Goal: Task Accomplishment & Management: Use online tool/utility

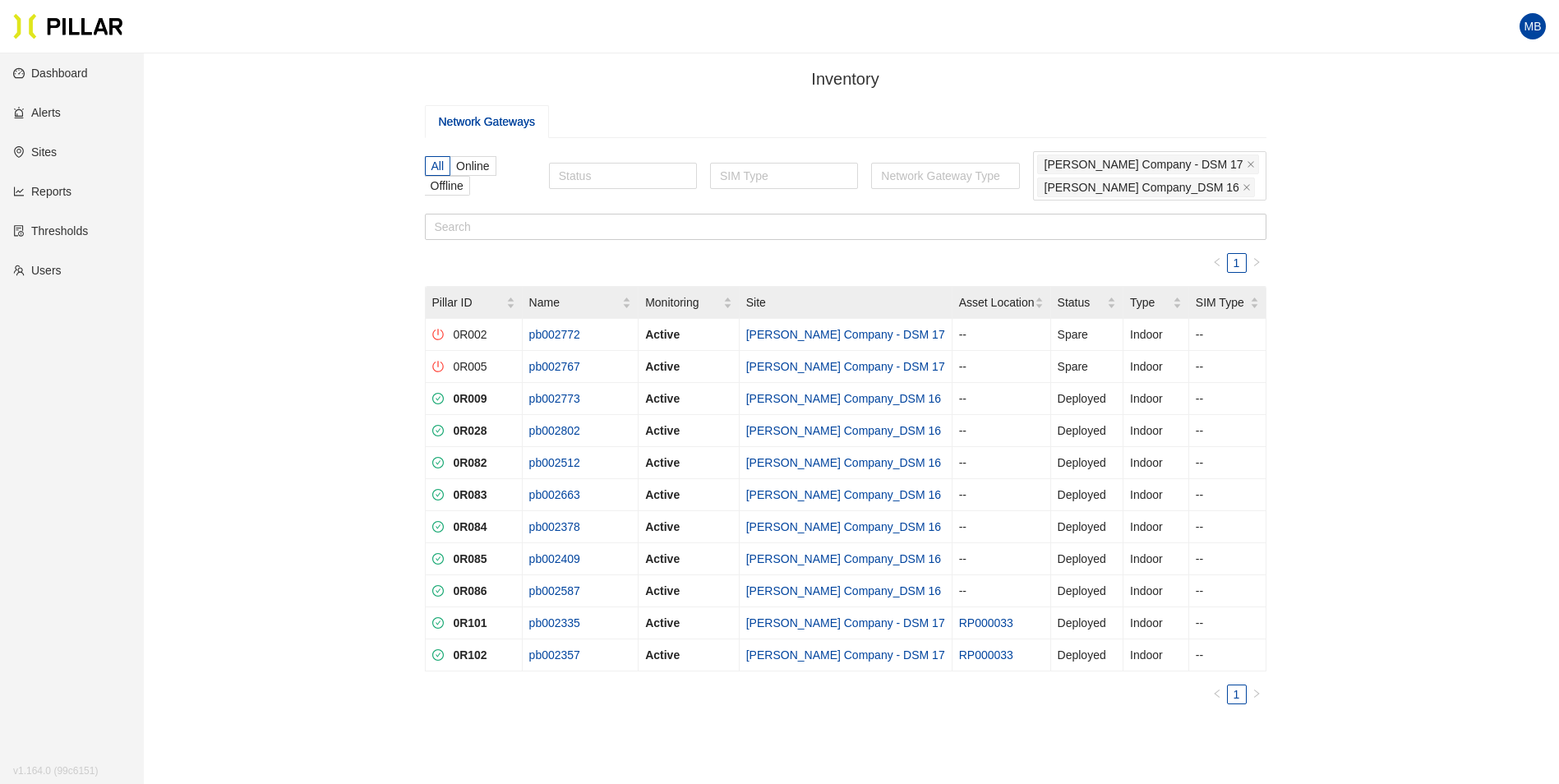
scroll to position [82, 0]
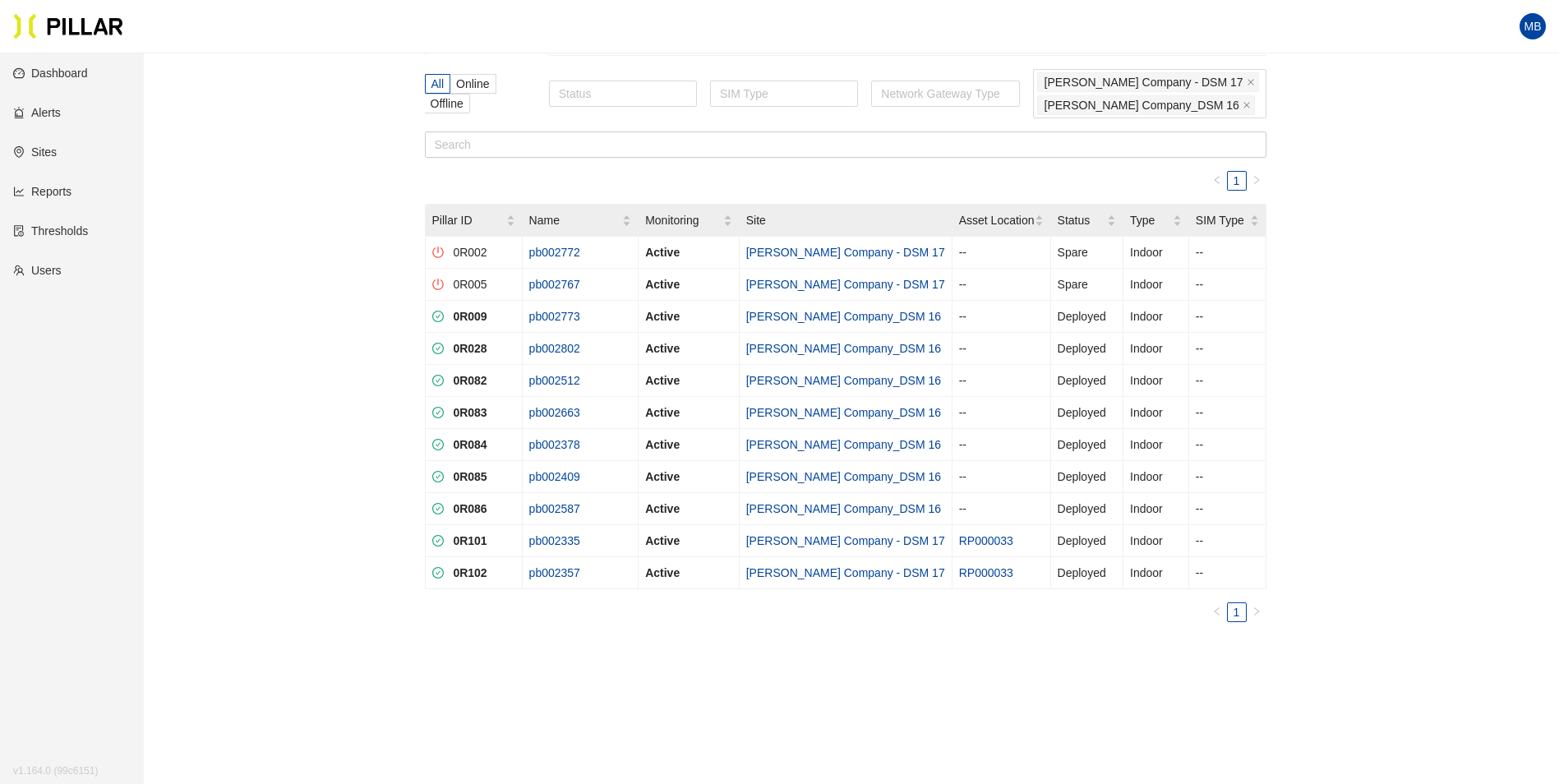
drag, startPoint x: 1444, startPoint y: 353, endPoint x: 1412, endPoint y: 318, distance: 47.4
click at [1444, 353] on div "Inventory / Network Gateways All Online Offline Status SIM Type Network Gateway…" at bounding box center [845, 336] width 1323 height 704
click at [1409, 373] on div "Inventory / Network Gateways All Online Offline Status SIM Type Network Gateway…" at bounding box center [845, 336] width 1323 height 704
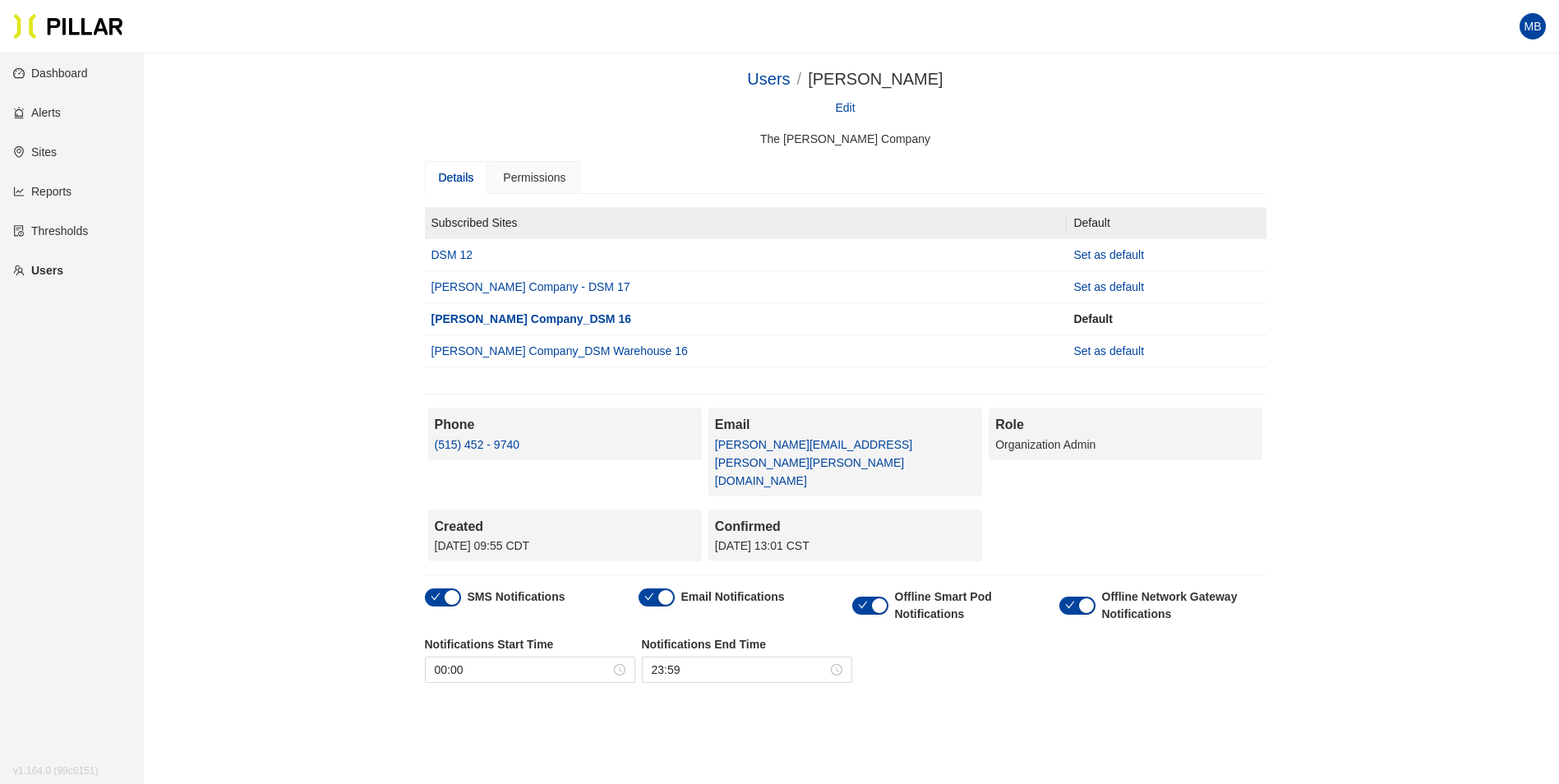
click at [65, 191] on link "Reports" at bounding box center [42, 191] width 58 height 13
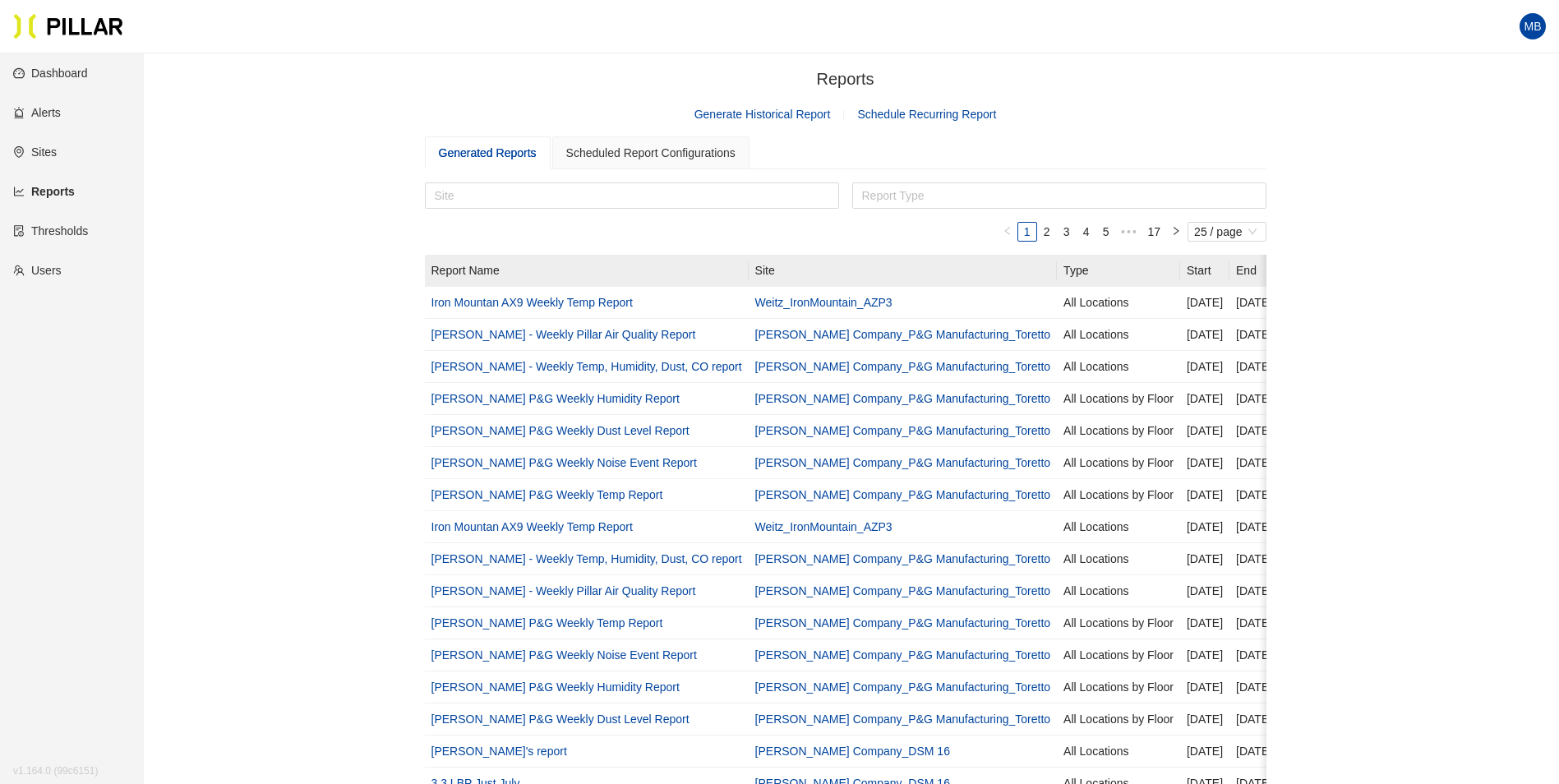
click at [814, 105] on span "Generate Historical Report" at bounding box center [763, 115] width 137 height 18
click at [805, 109] on link "Generate Historical Report" at bounding box center [763, 115] width 137 height 13
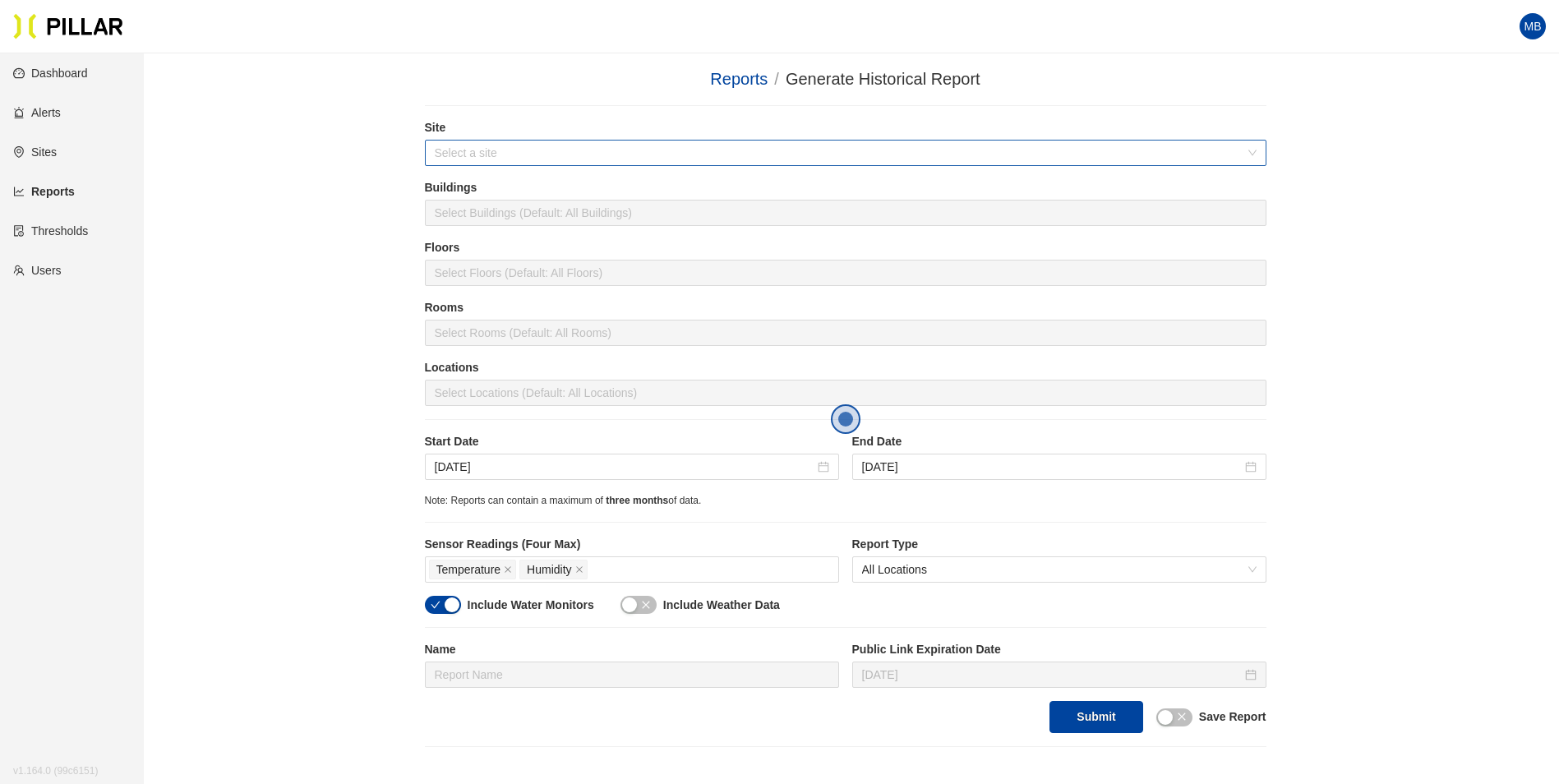
click at [612, 145] on input "search" at bounding box center [840, 152] width 811 height 25
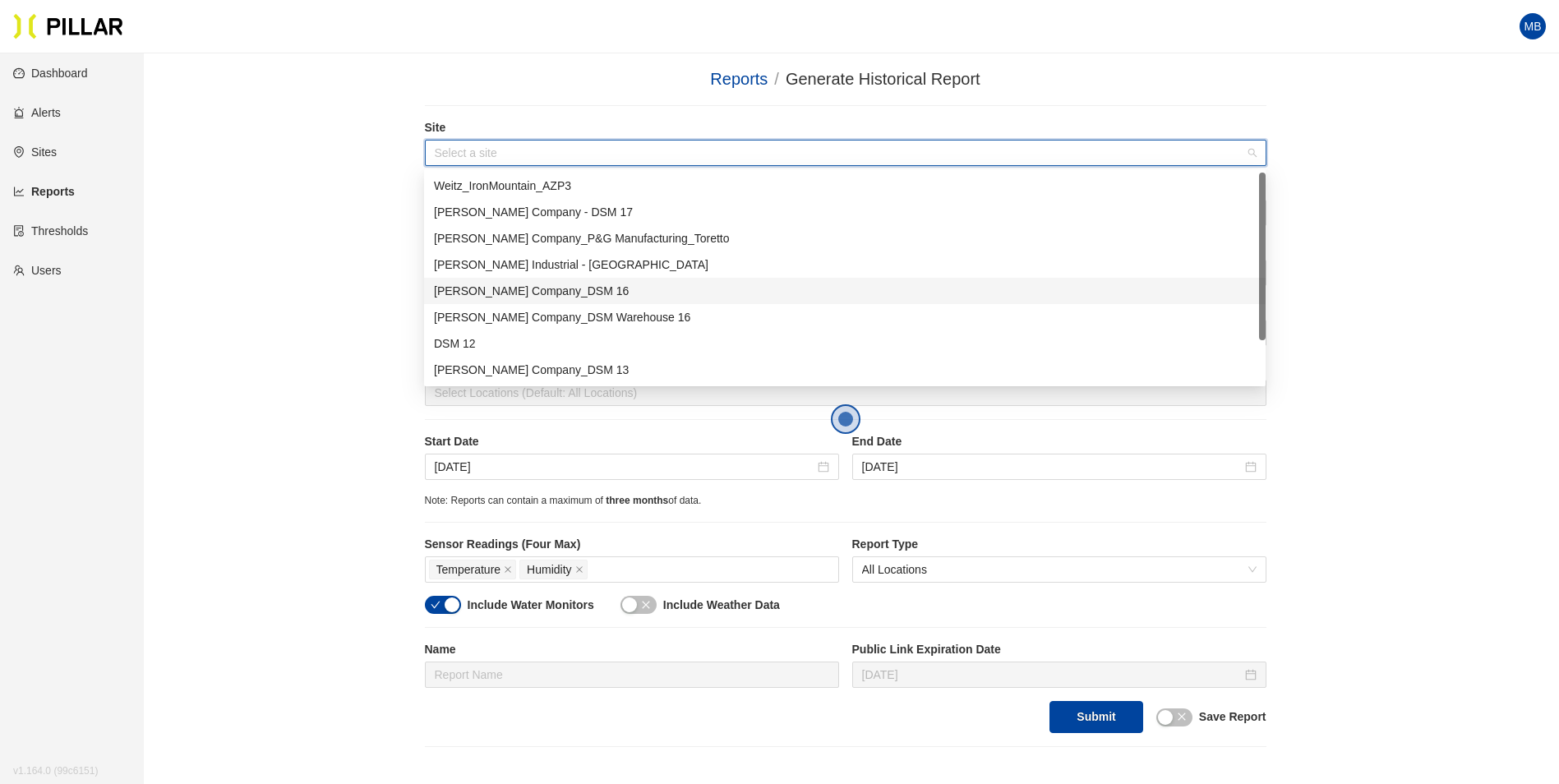
click at [529, 295] on div "[PERSON_NAME] Company_DSM 16" at bounding box center [845, 291] width 822 height 18
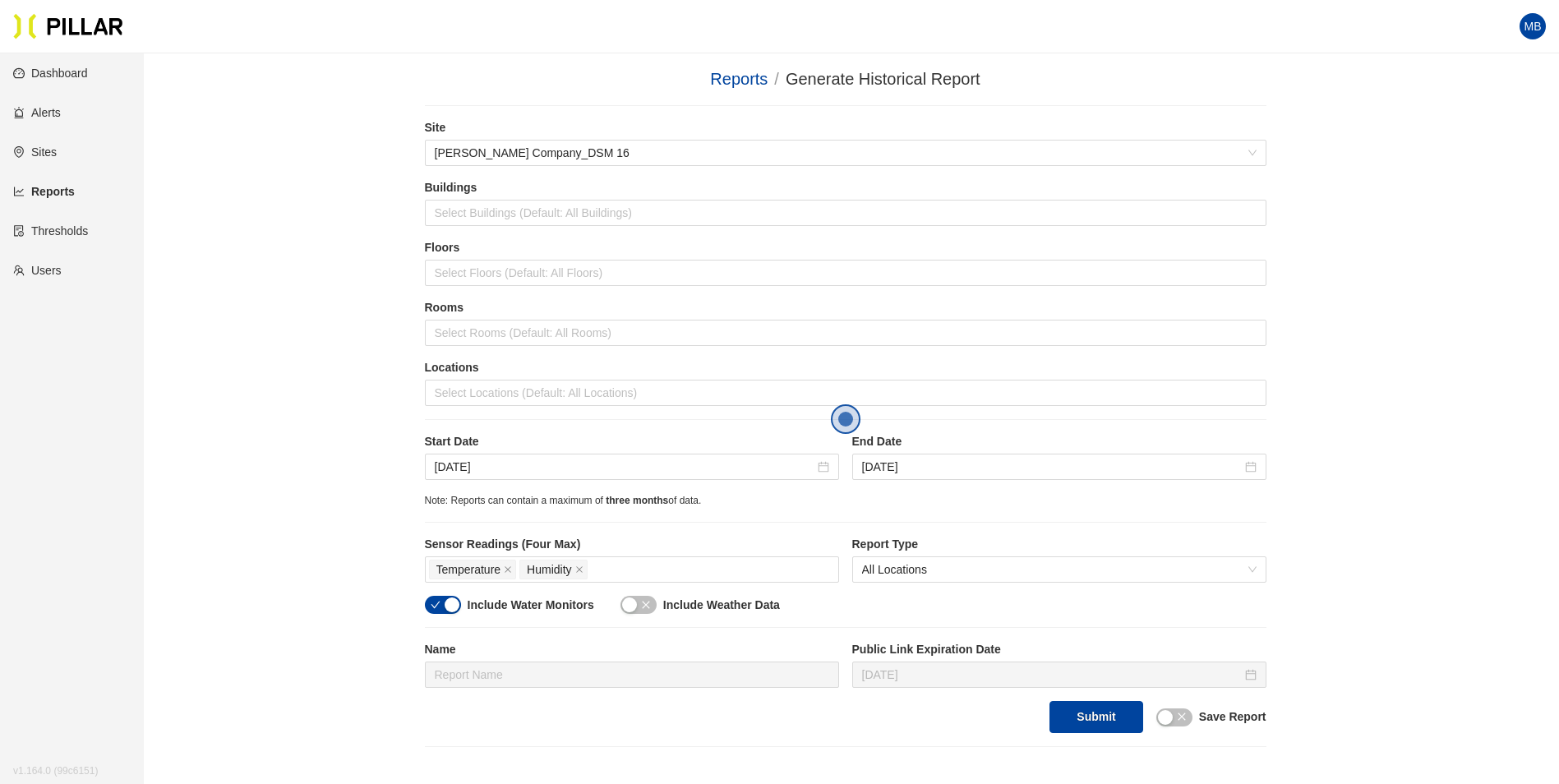
click at [256, 252] on div "Reports / Generate Historical Report / Site Weitz Company_DSM 16 Buildings Sele…" at bounding box center [845, 406] width 1323 height 681
click at [564, 403] on div at bounding box center [846, 392] width 833 height 23
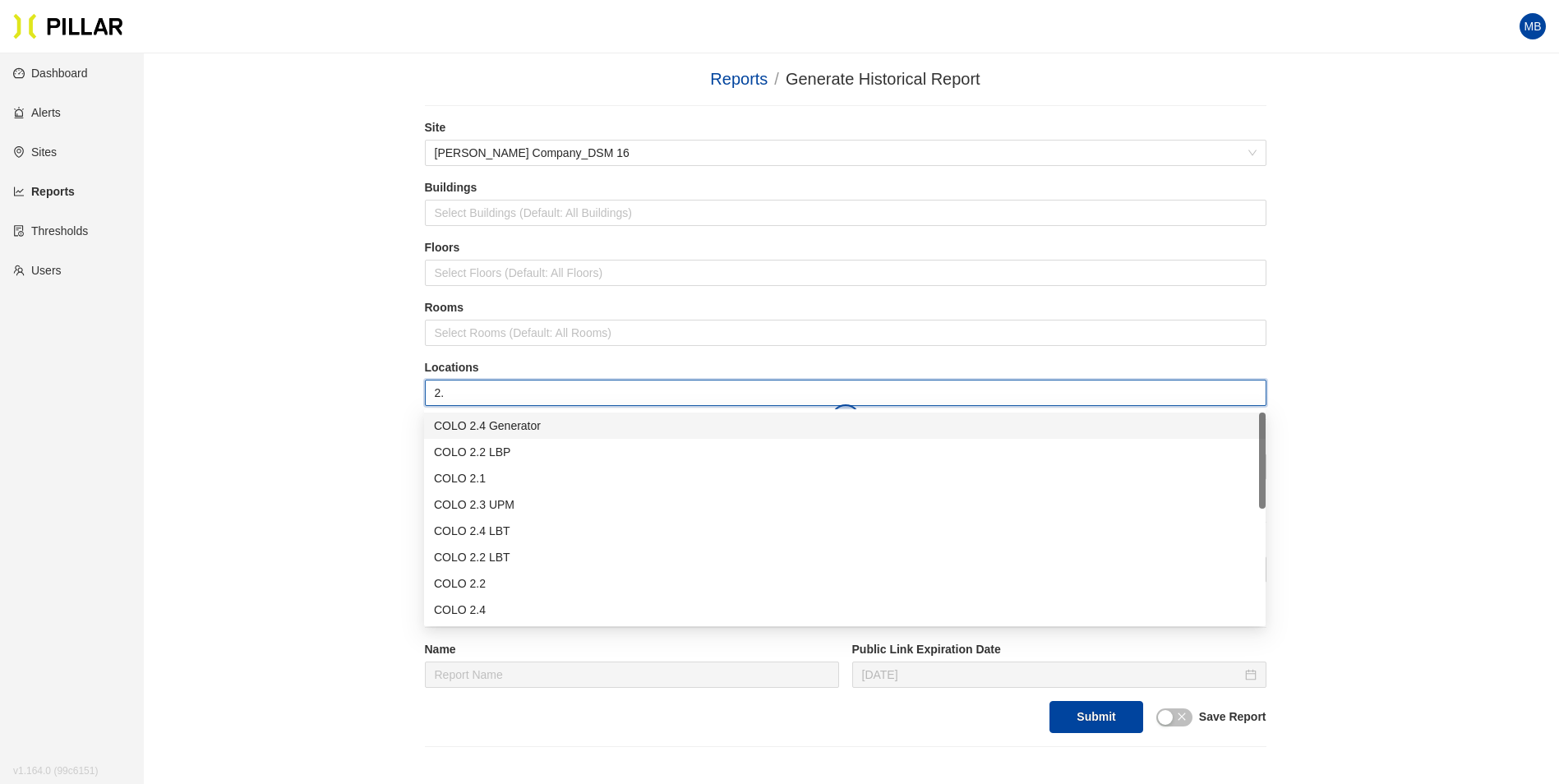
type input "2.1"
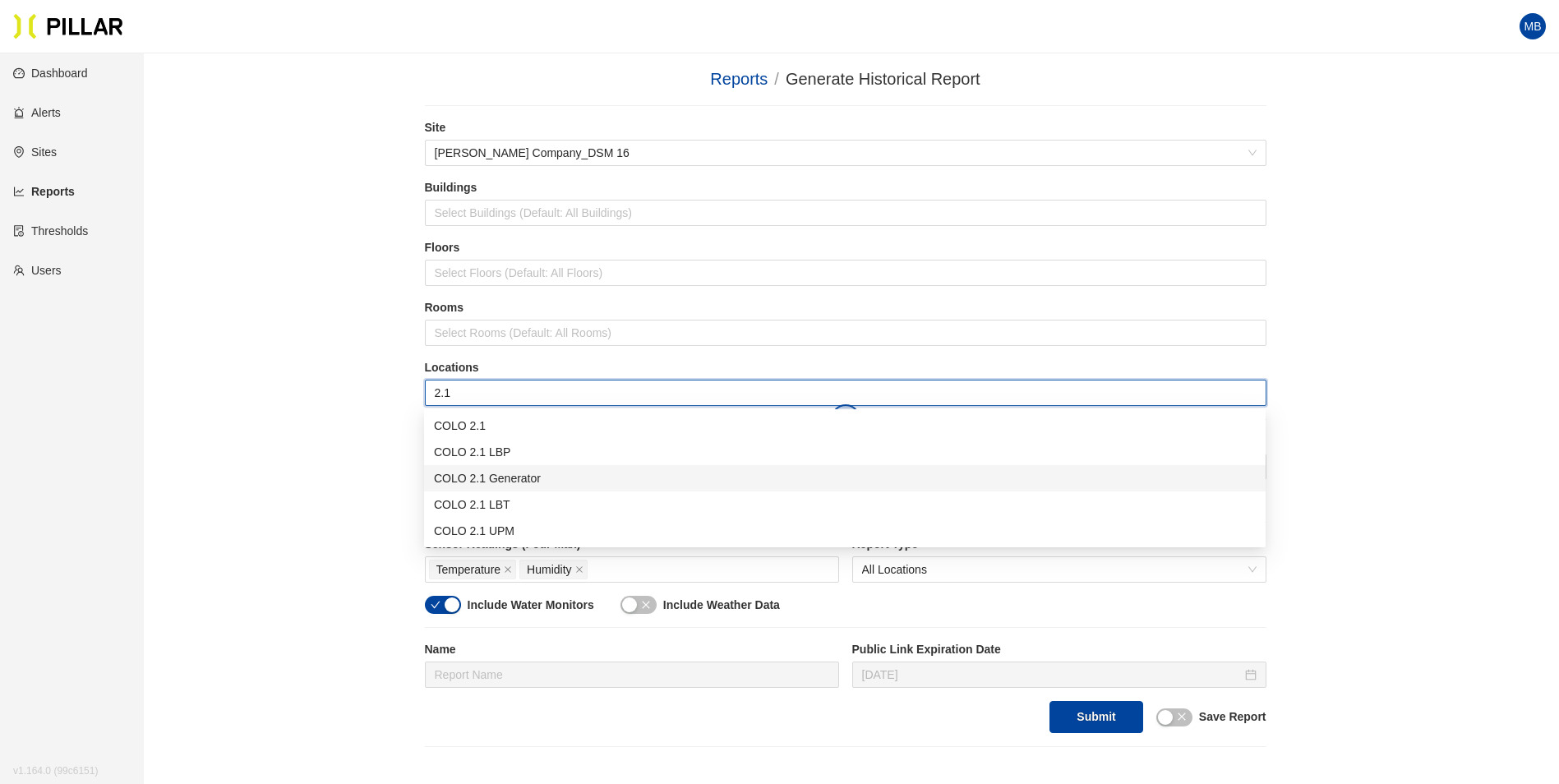
click at [541, 484] on div "COLO 2.1 Generator" at bounding box center [845, 478] width 822 height 18
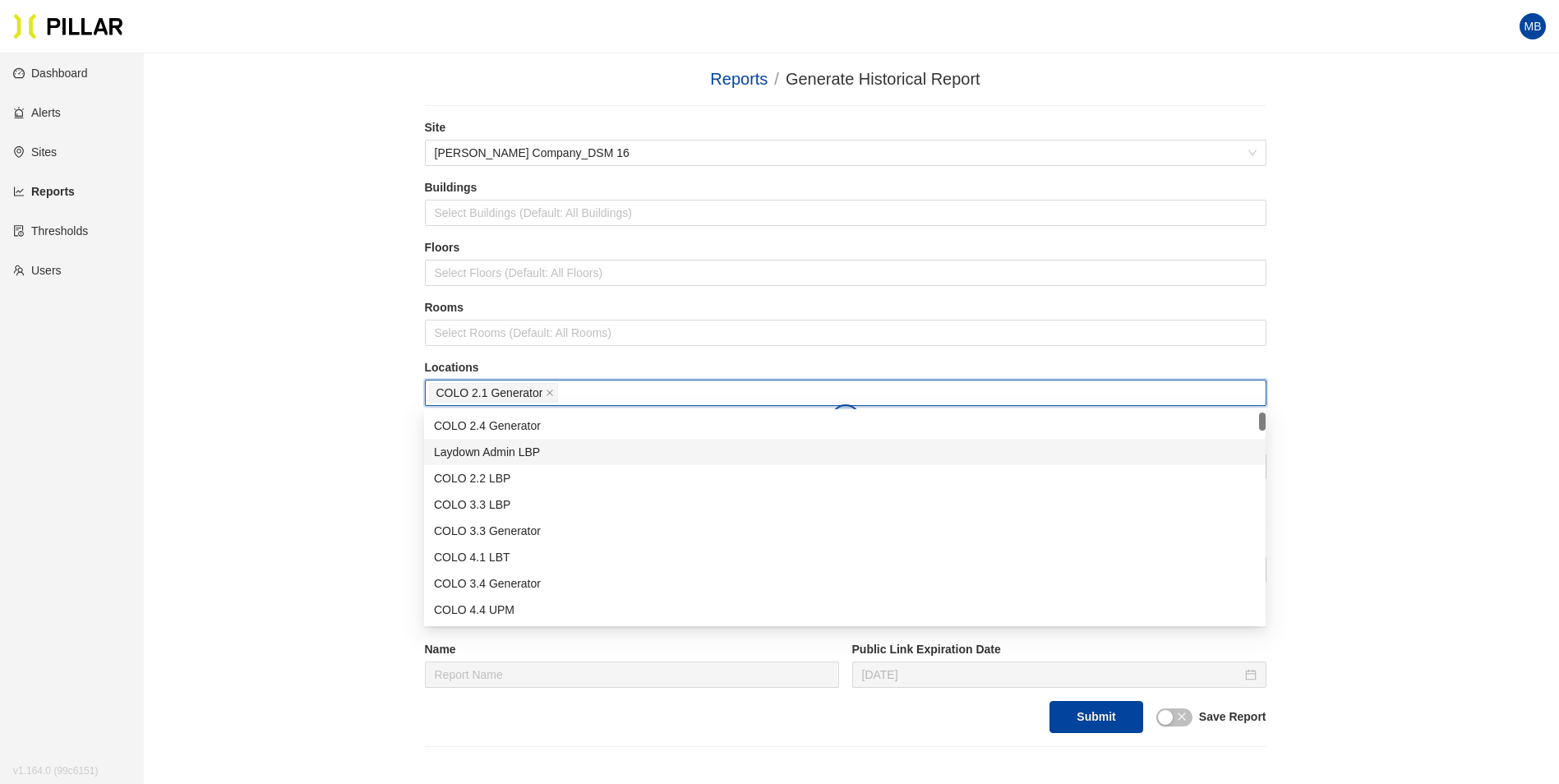
click at [126, 383] on aside "Dashboard Alerts Sites Reports Thresholds Users v 1.164.0 (99c6151) v 1.164.0 (…" at bounding box center [72, 445] width 144 height 784
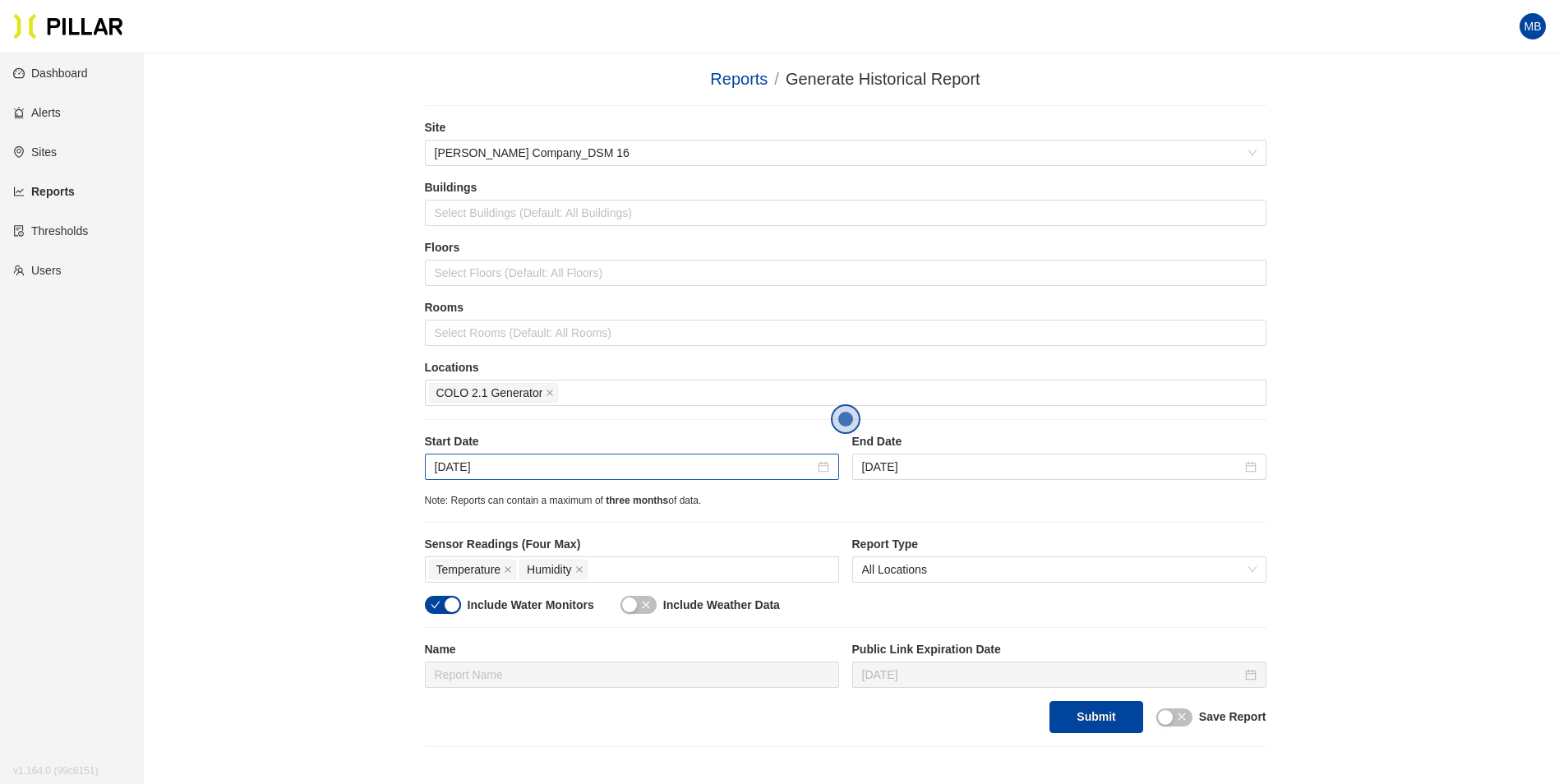
click at [611, 476] on div "Sep 11, 2025" at bounding box center [632, 466] width 415 height 26
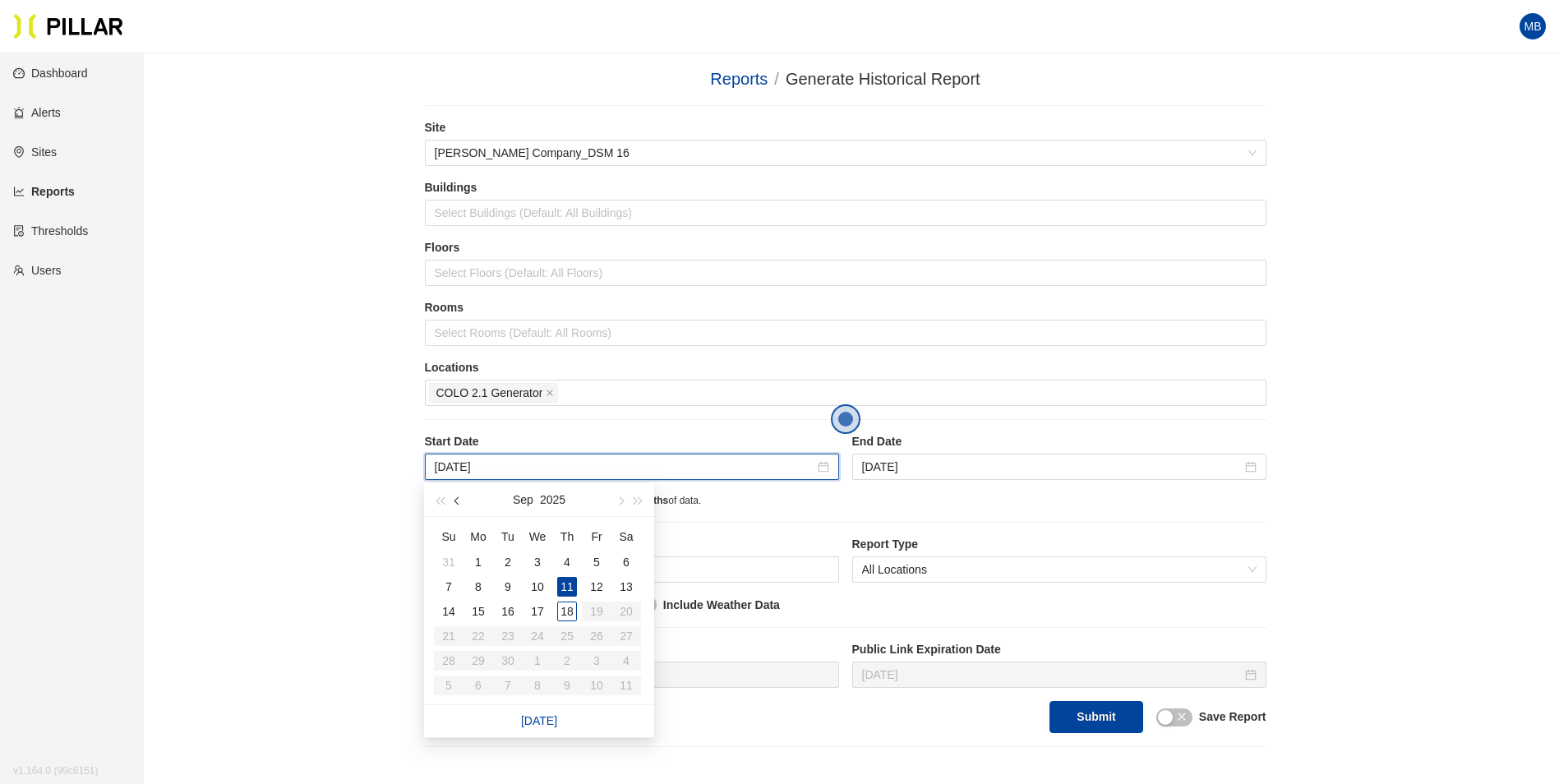
click at [455, 503] on button "button" at bounding box center [458, 500] width 18 height 33
click at [601, 559] on div "1" at bounding box center [596, 561] width 19 height 19
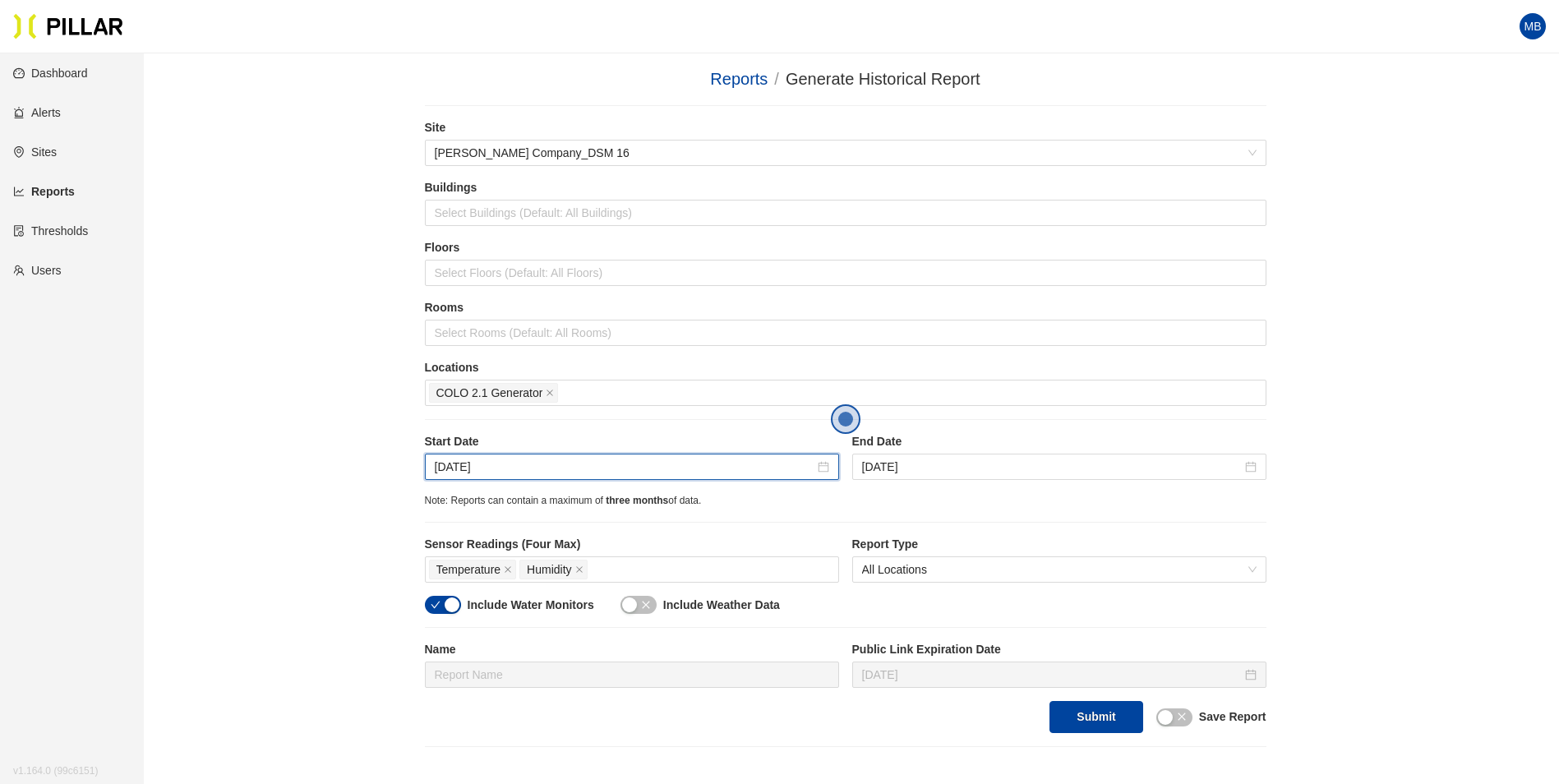
click at [443, 603] on button "button" at bounding box center [442, 605] width 36 height 18
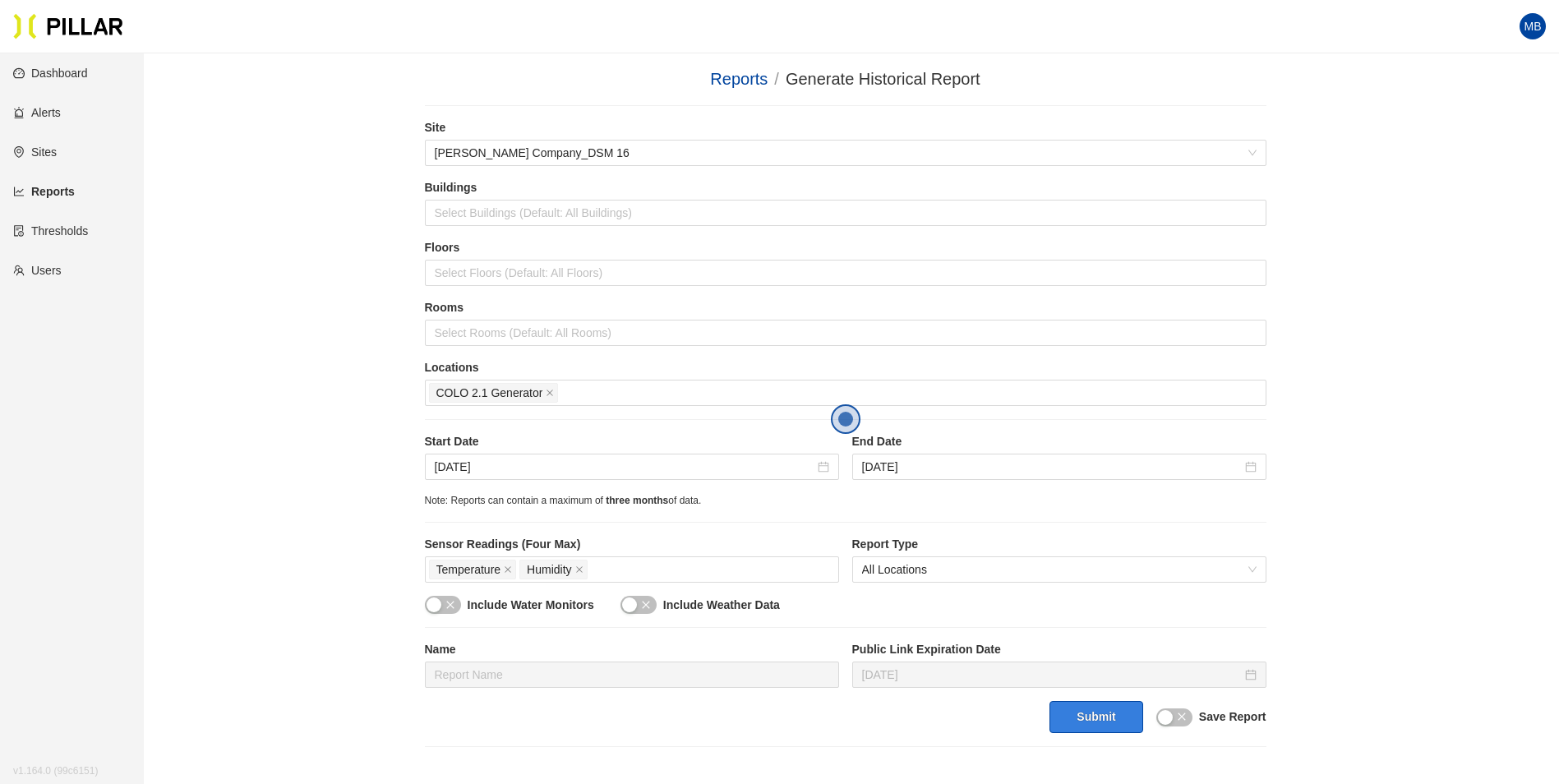
click at [1094, 718] on button "Submit" at bounding box center [1095, 717] width 93 height 32
click at [575, 469] on input "Aug 1, 2025" at bounding box center [624, 467] width 380 height 18
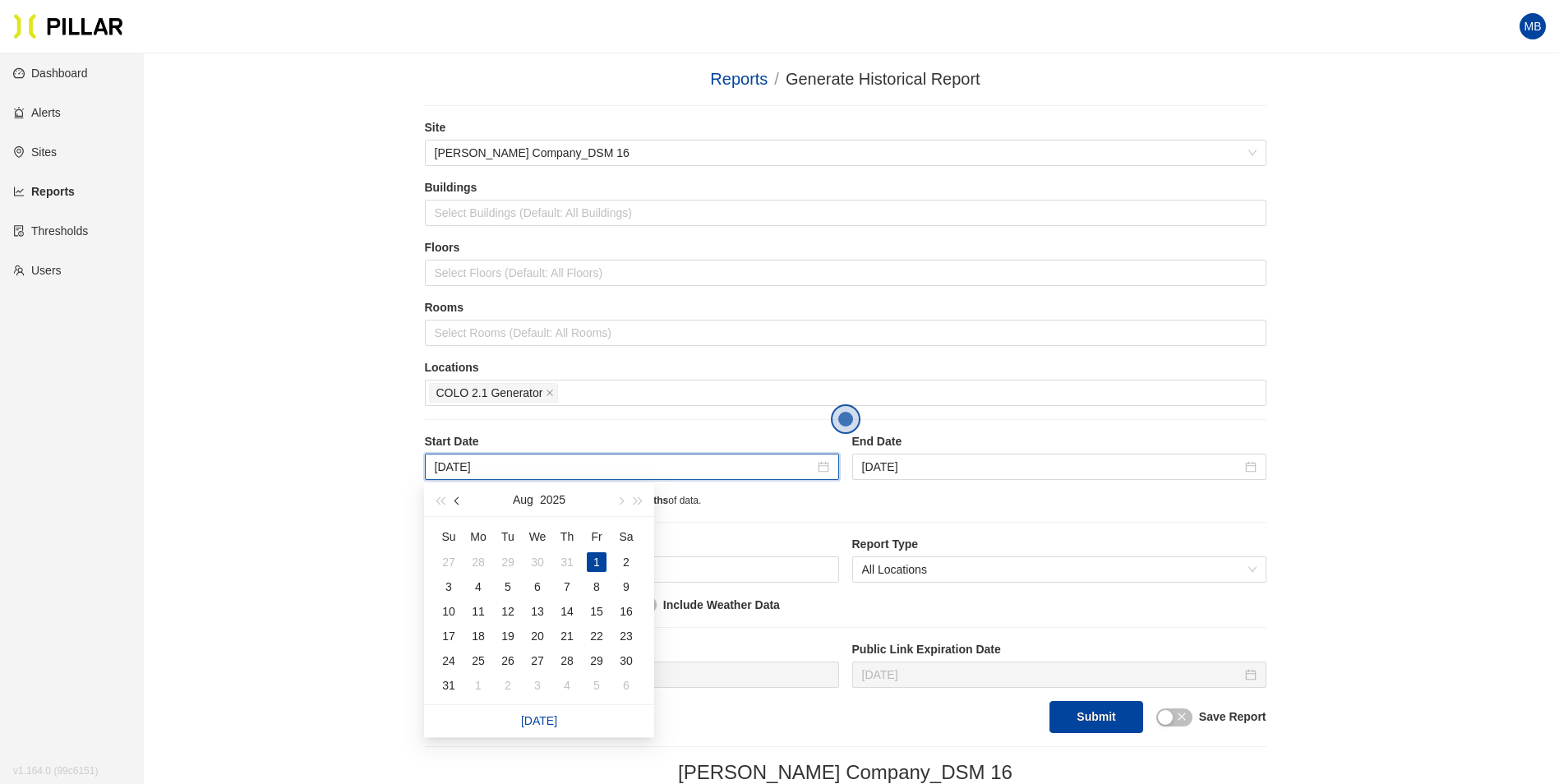
click at [453, 503] on button "button" at bounding box center [458, 500] width 18 height 33
type input "Apr 1, 2025"
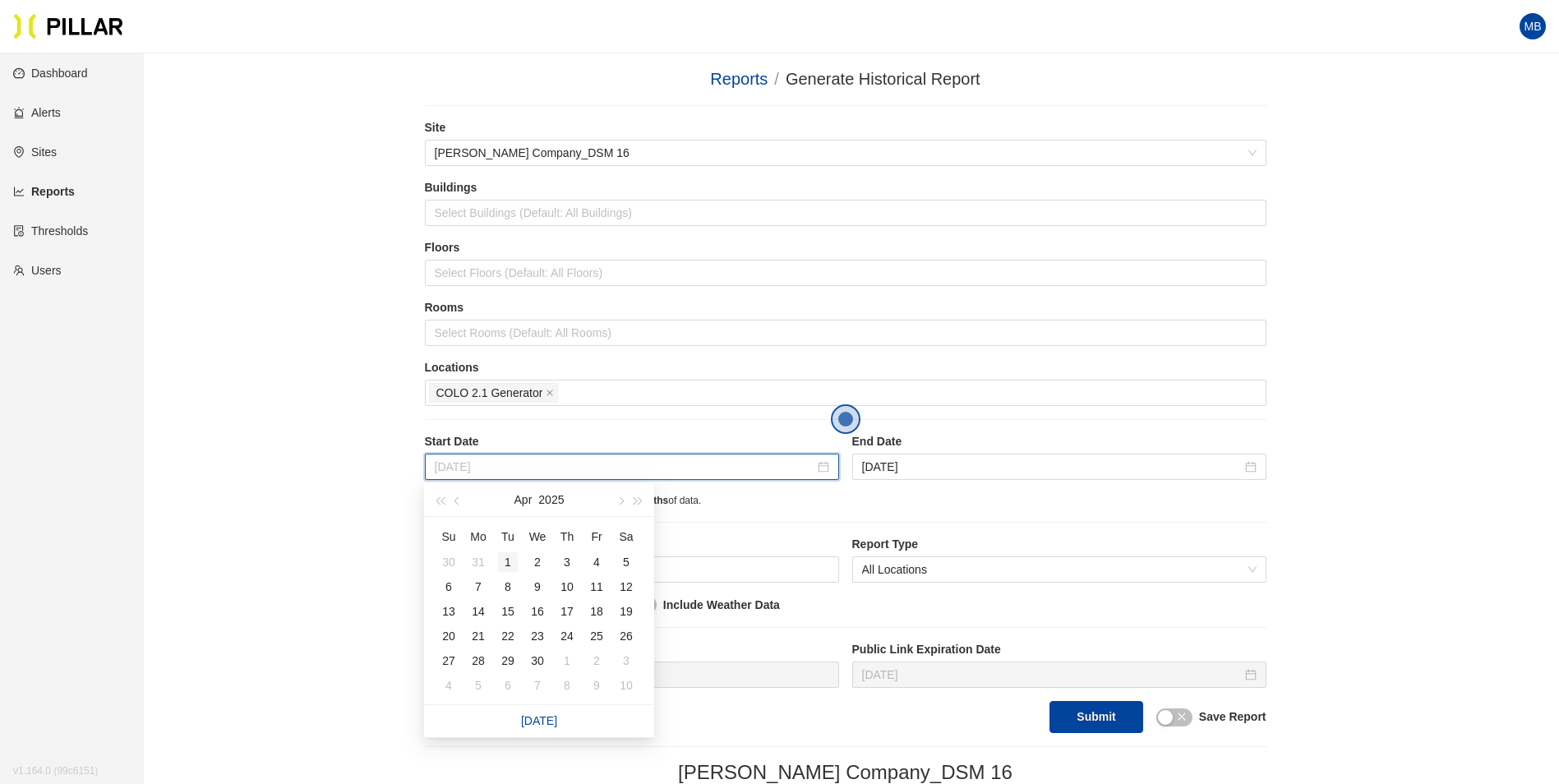
click at [514, 559] on div "1" at bounding box center [507, 561] width 19 height 19
type input "Jul 1, 2025"
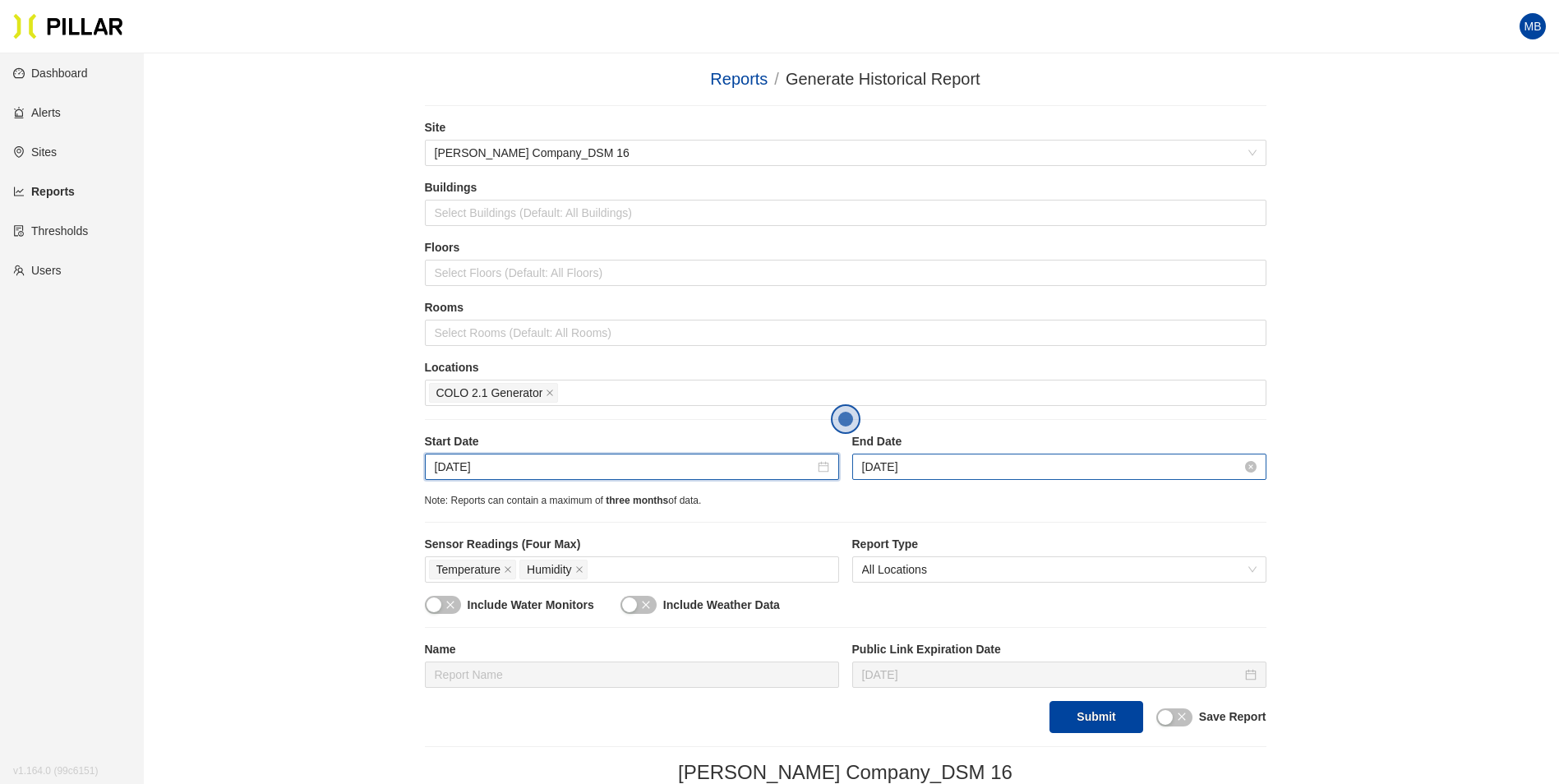
click at [978, 472] on input "Jul 1, 2025" at bounding box center [1052, 467] width 380 height 18
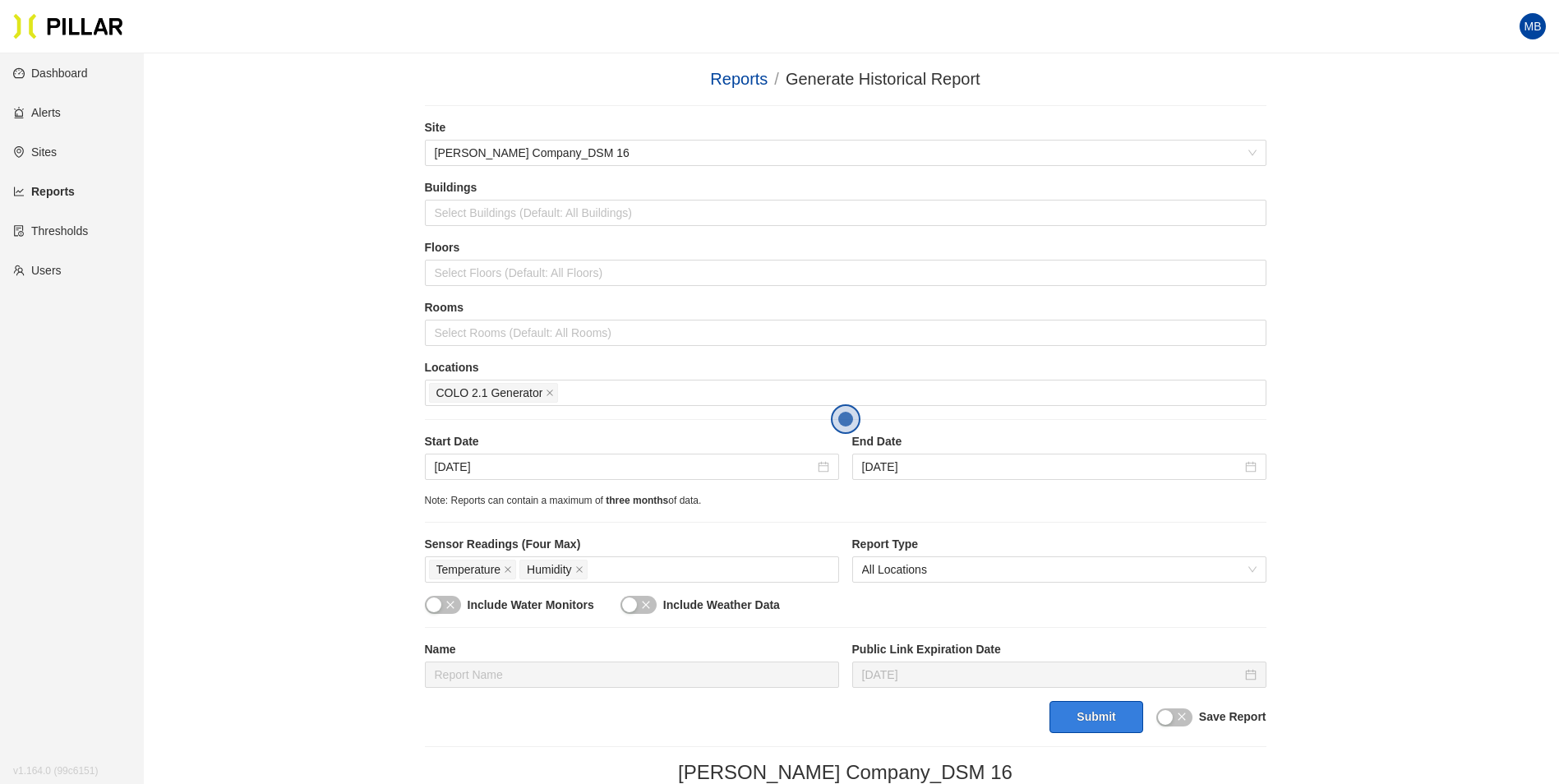
click at [1123, 718] on button "Submit" at bounding box center [1095, 717] width 93 height 32
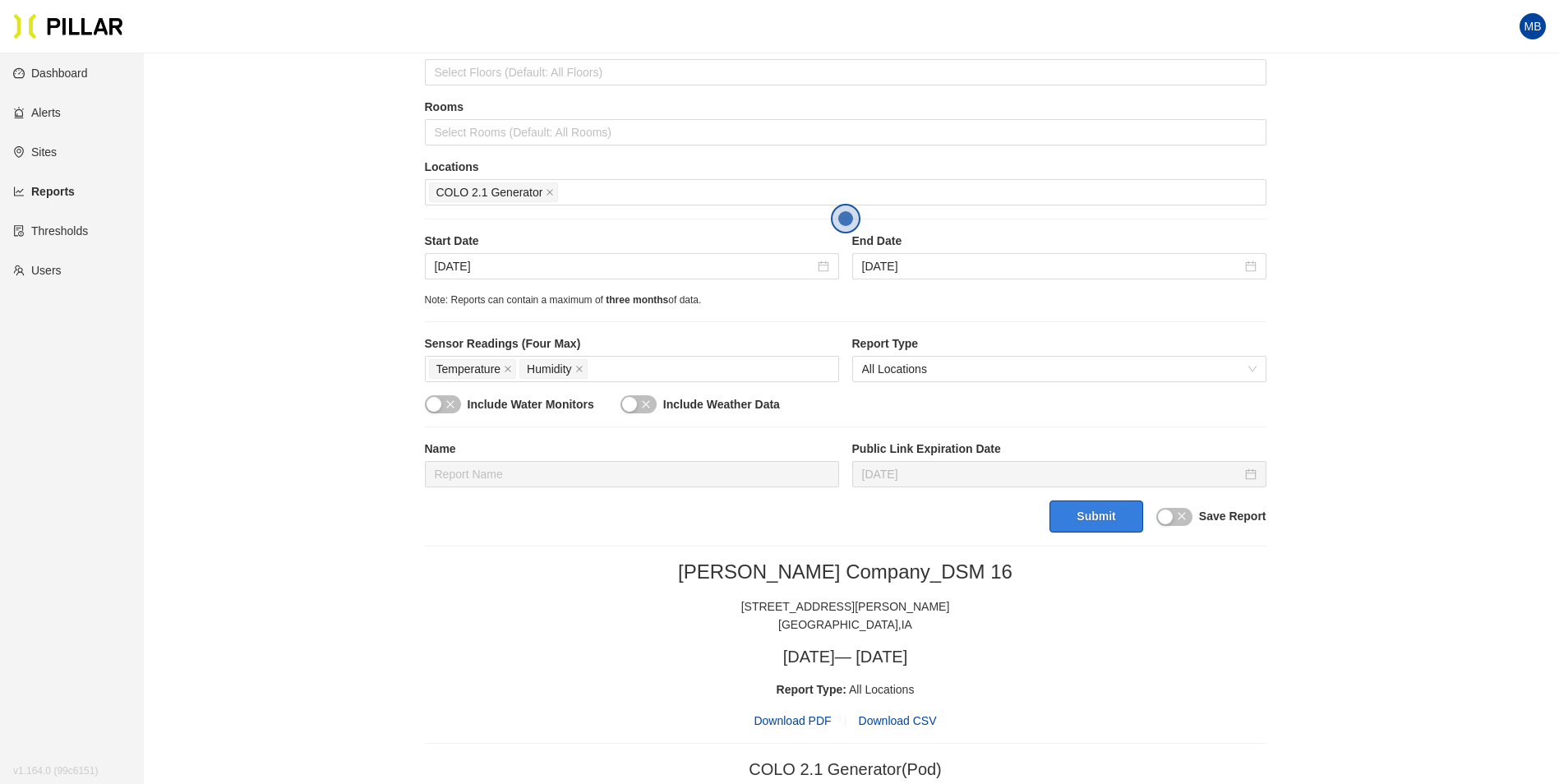
scroll to position [118, 0]
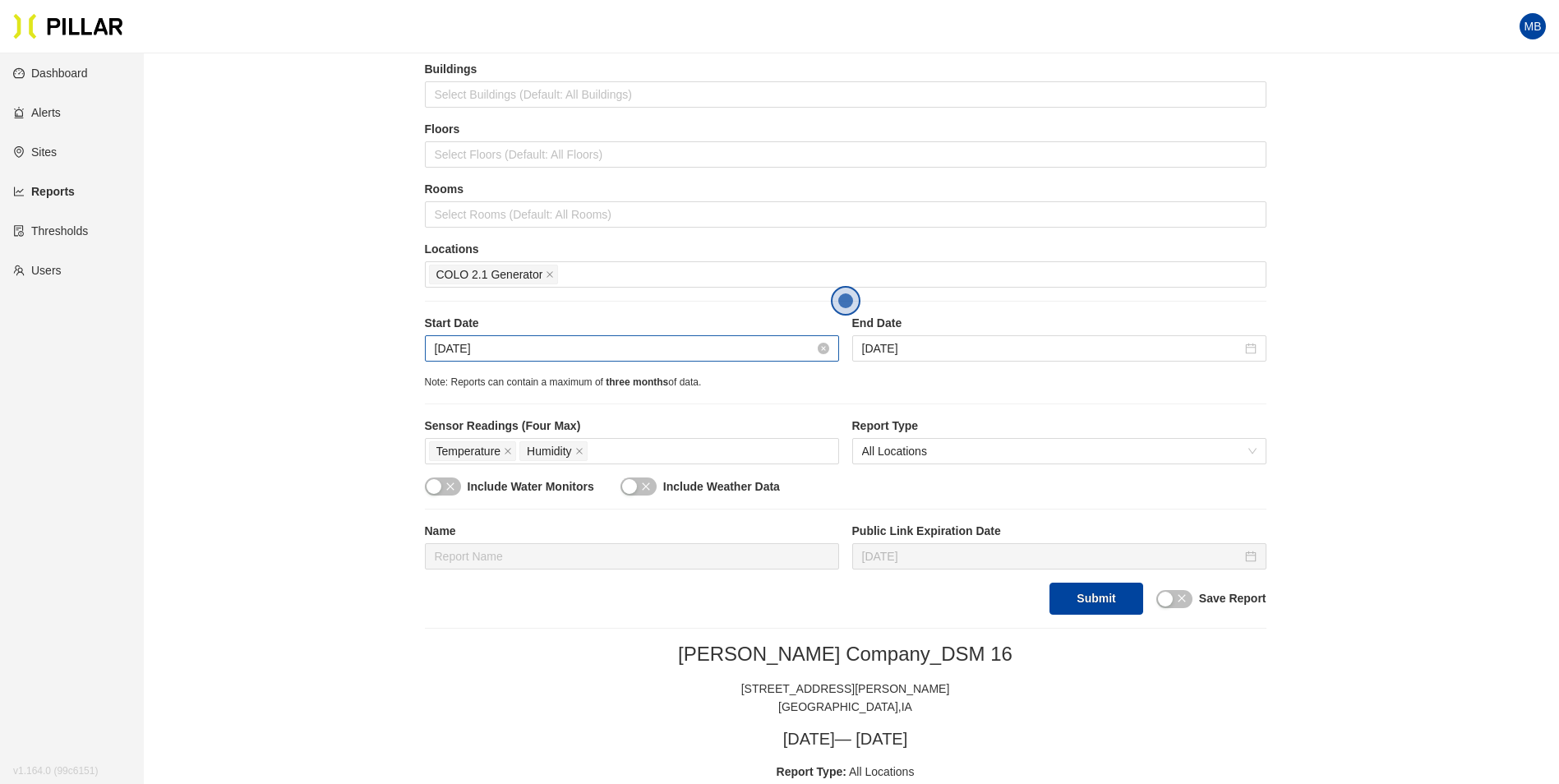
click at [555, 343] on input "Apr 1, 2025" at bounding box center [624, 349] width 380 height 18
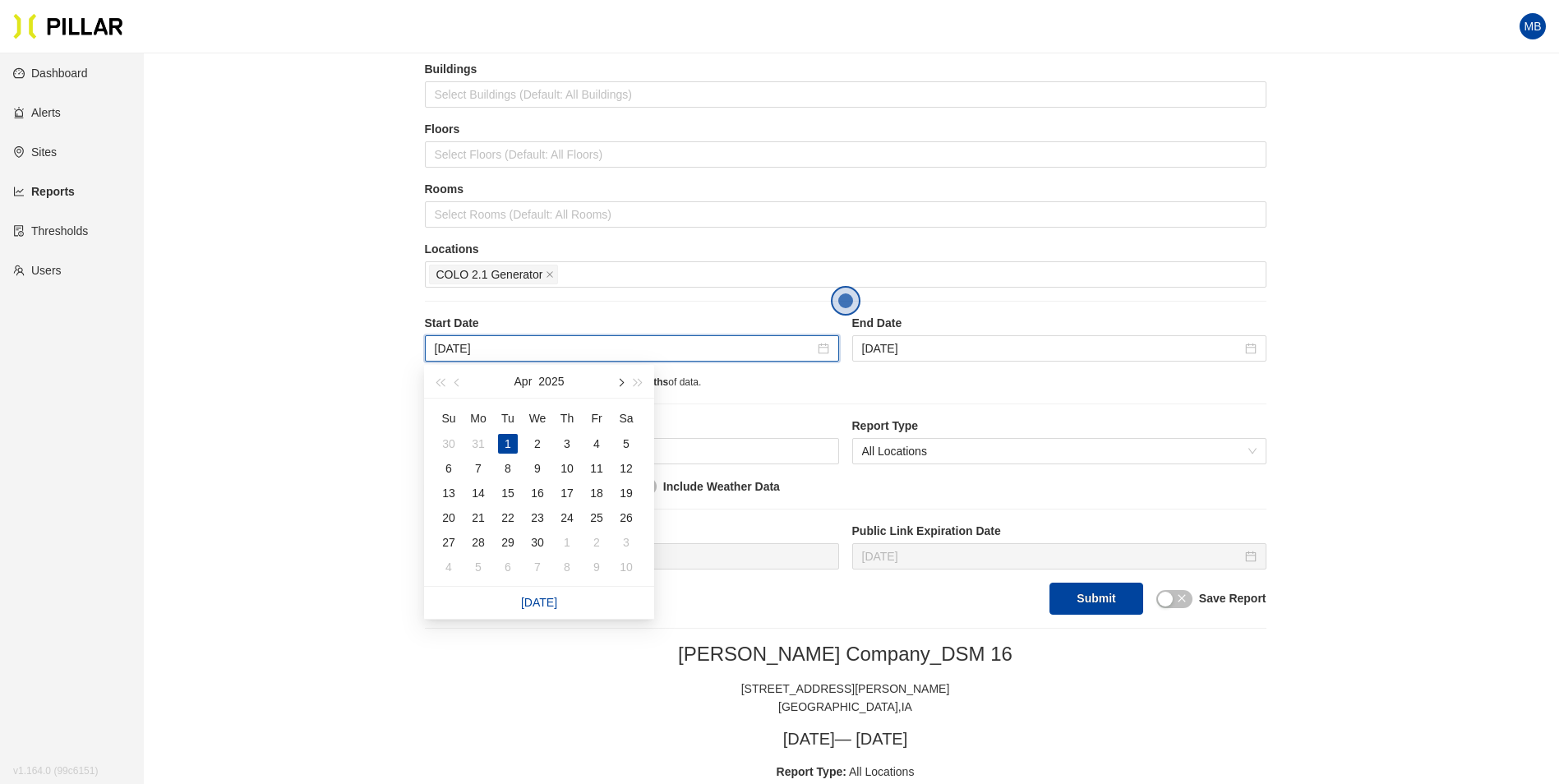
click at [623, 391] on button "button" at bounding box center [620, 381] width 18 height 33
type input "Jun 6, 2025"
click at [589, 451] on div "6" at bounding box center [596, 443] width 19 height 19
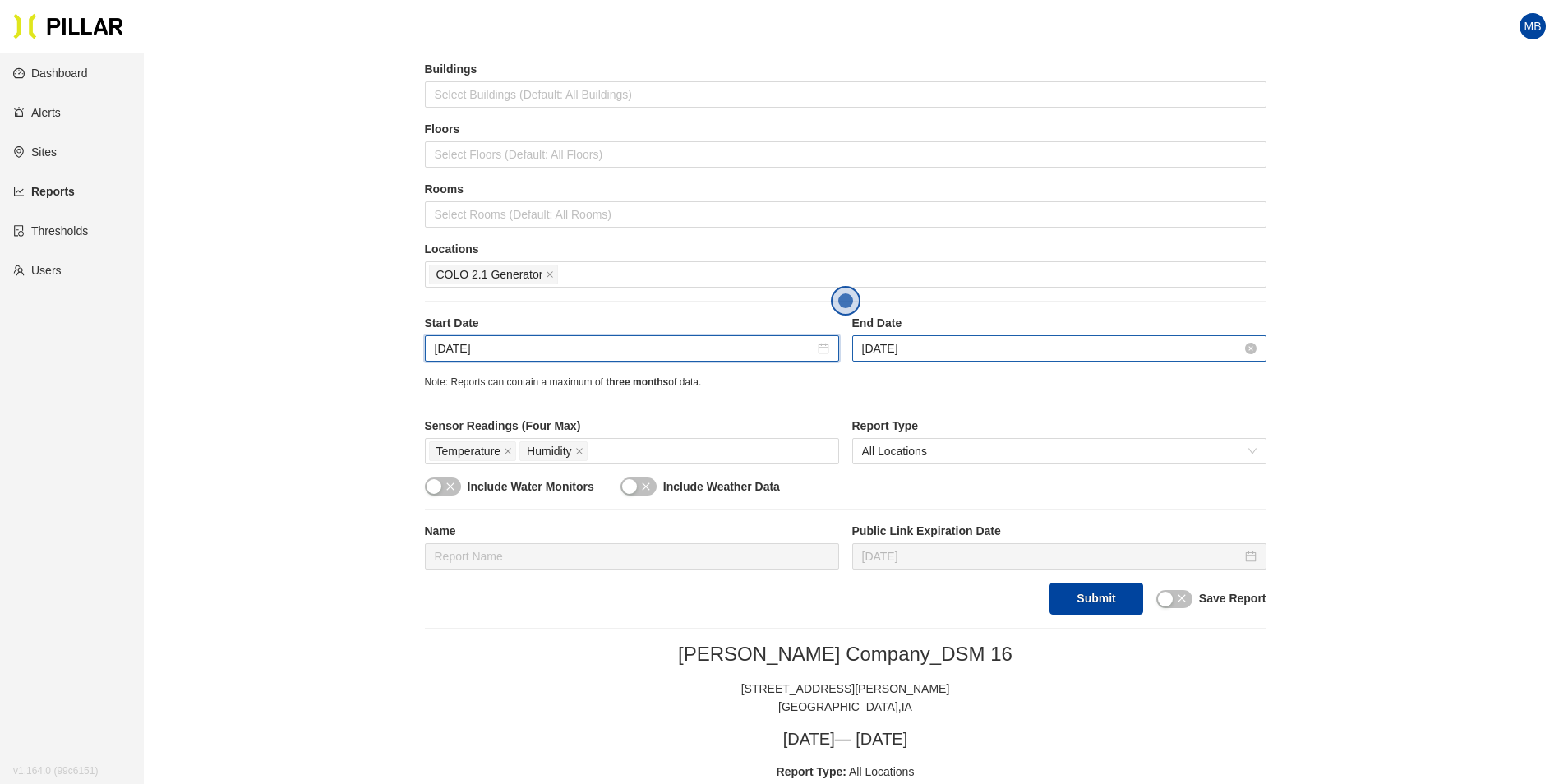
click at [947, 352] on input "Jul 1, 2025" at bounding box center [1052, 349] width 380 height 18
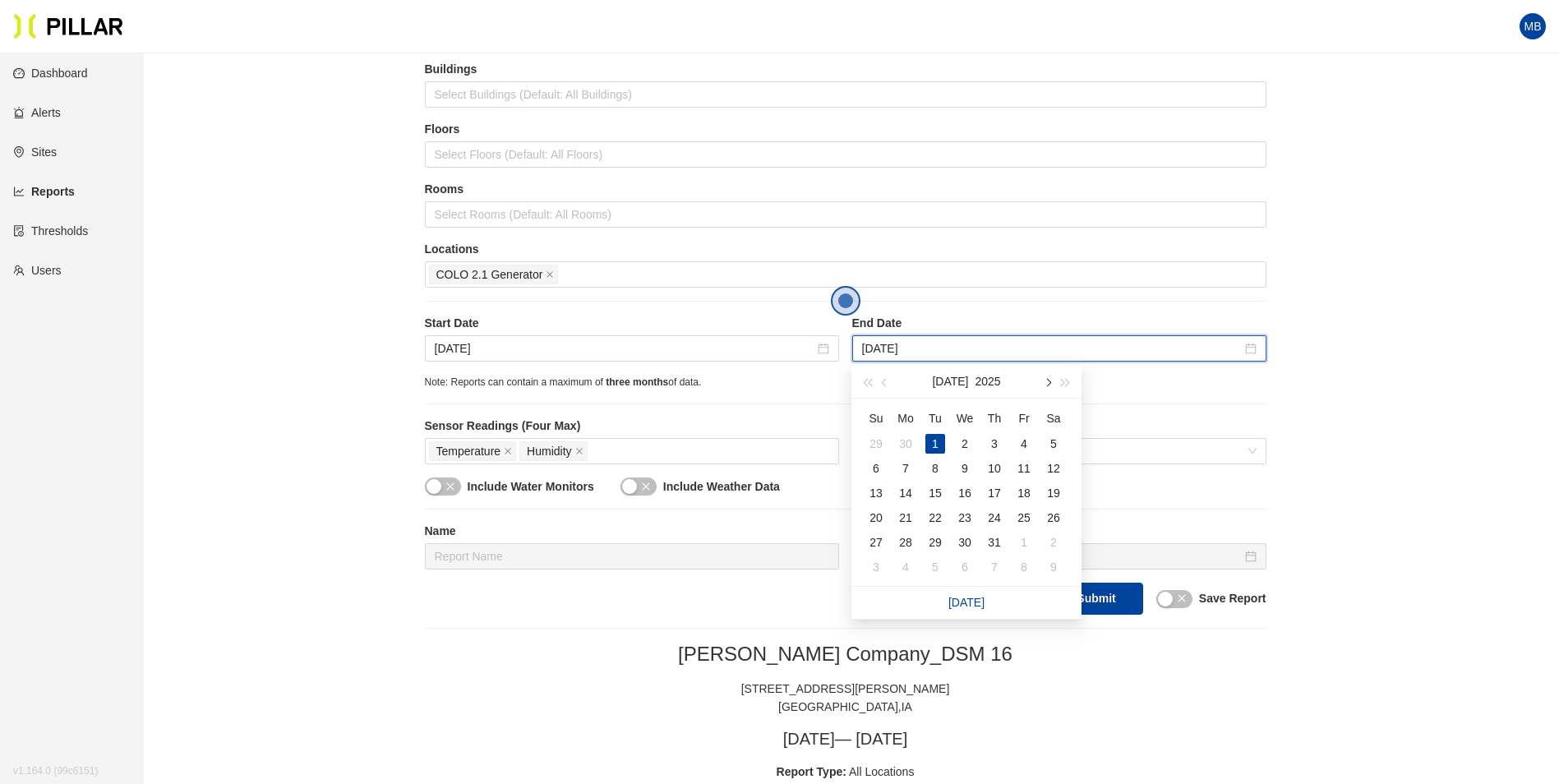
click at [1048, 381] on span "button" at bounding box center [1046, 382] width 8 height 8
type input "Aug 1, 2025"
click at [1021, 438] on div "1" at bounding box center [1023, 443] width 19 height 19
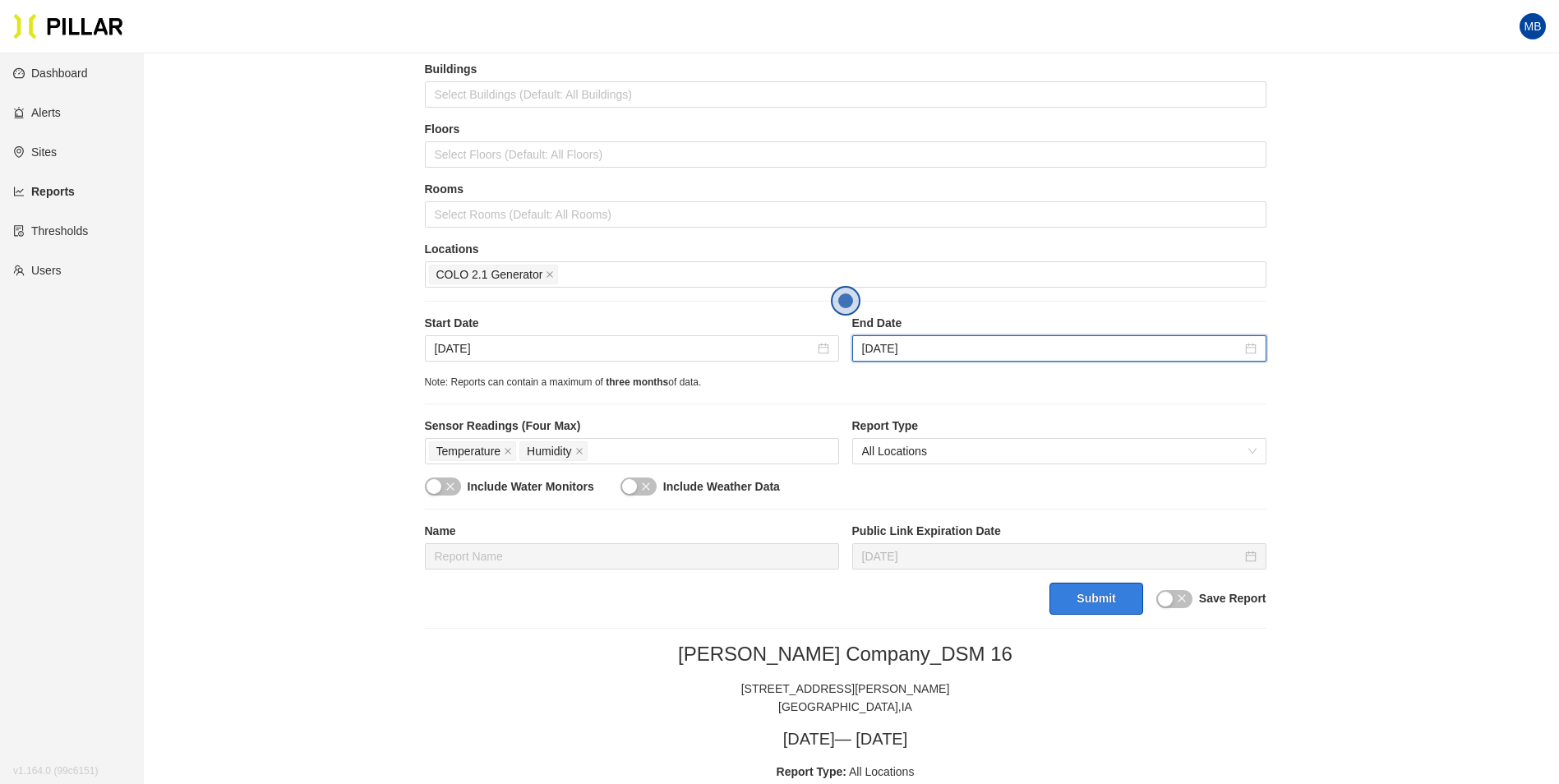
click at [1102, 597] on button "Submit" at bounding box center [1095, 598] width 93 height 32
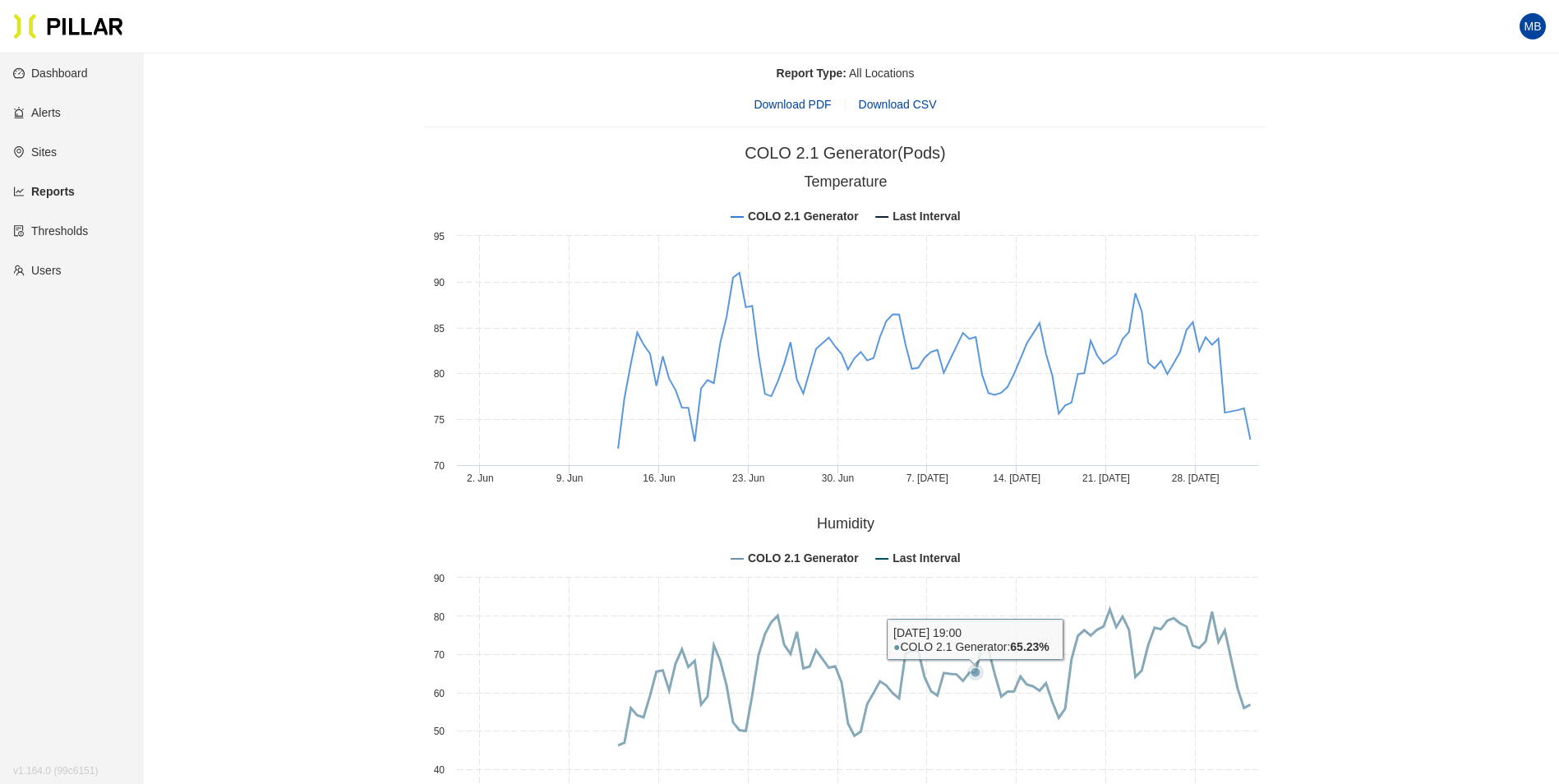
scroll to position [787, 0]
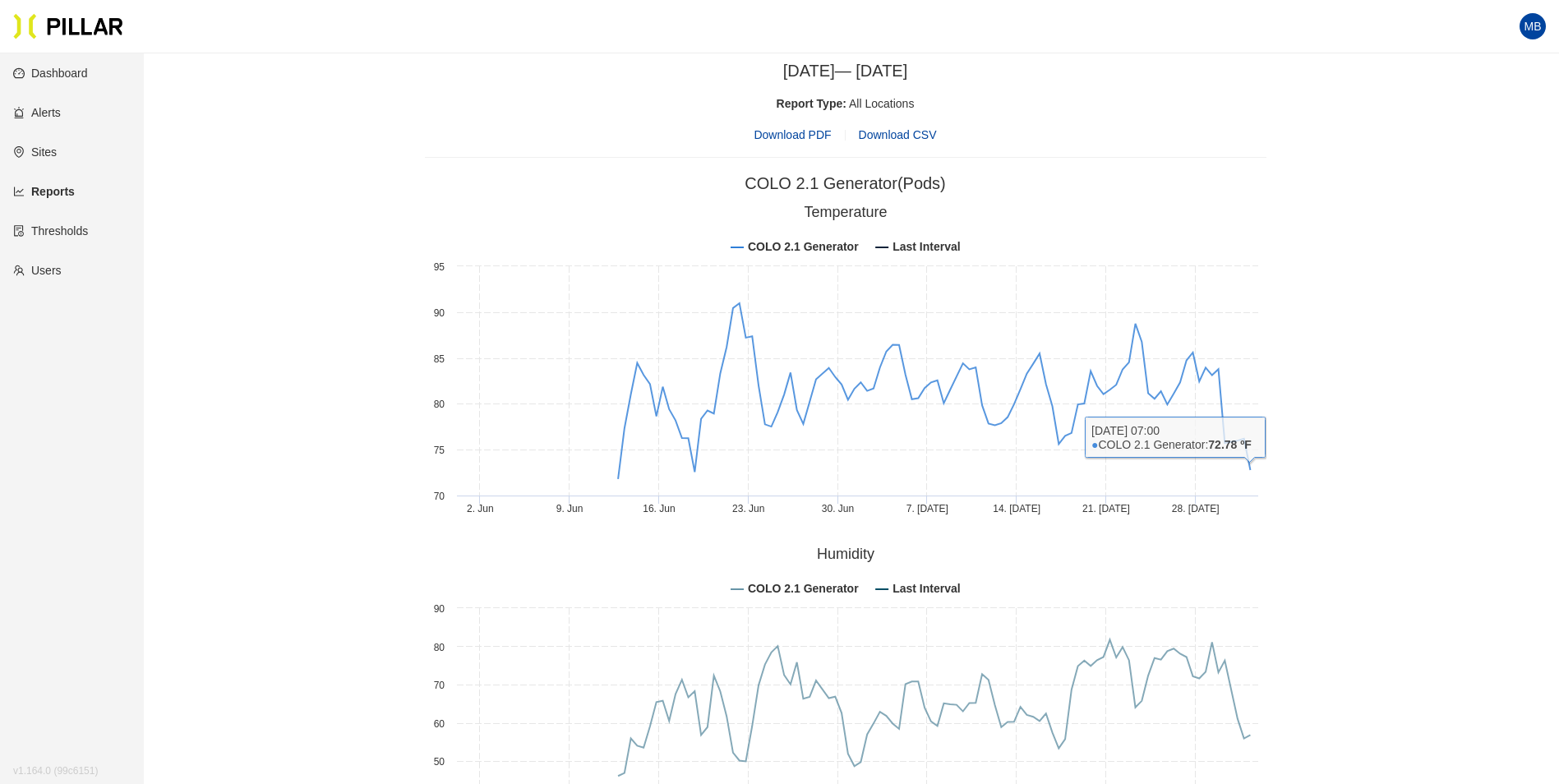
click at [1317, 464] on div "Reports / Generate Historical Report / Site Weitz Company_DSM 16 Buildings Sele…" at bounding box center [845, 100] width 1323 height 1641
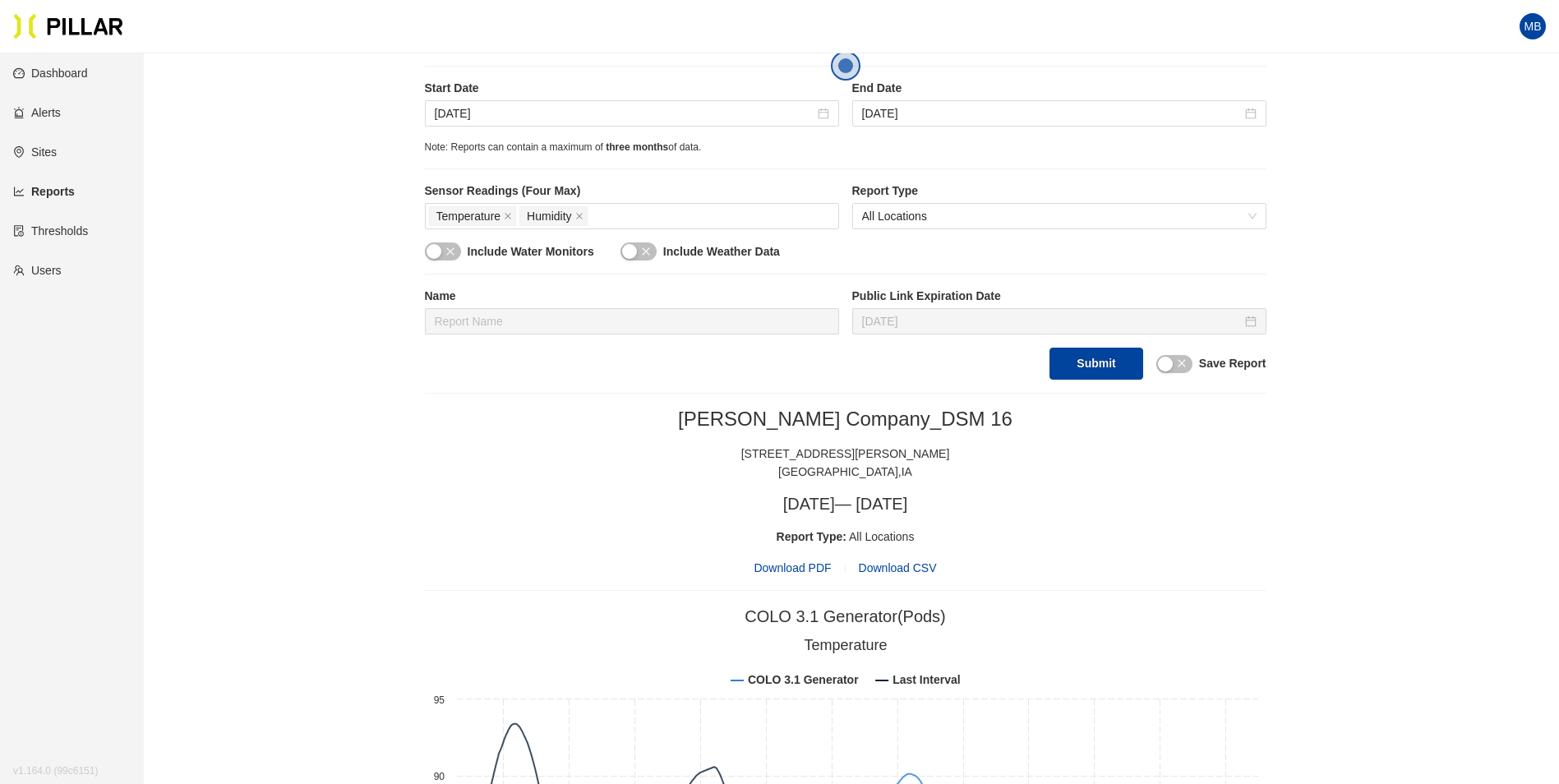
scroll to position [411, 0]
